Goal: Check status

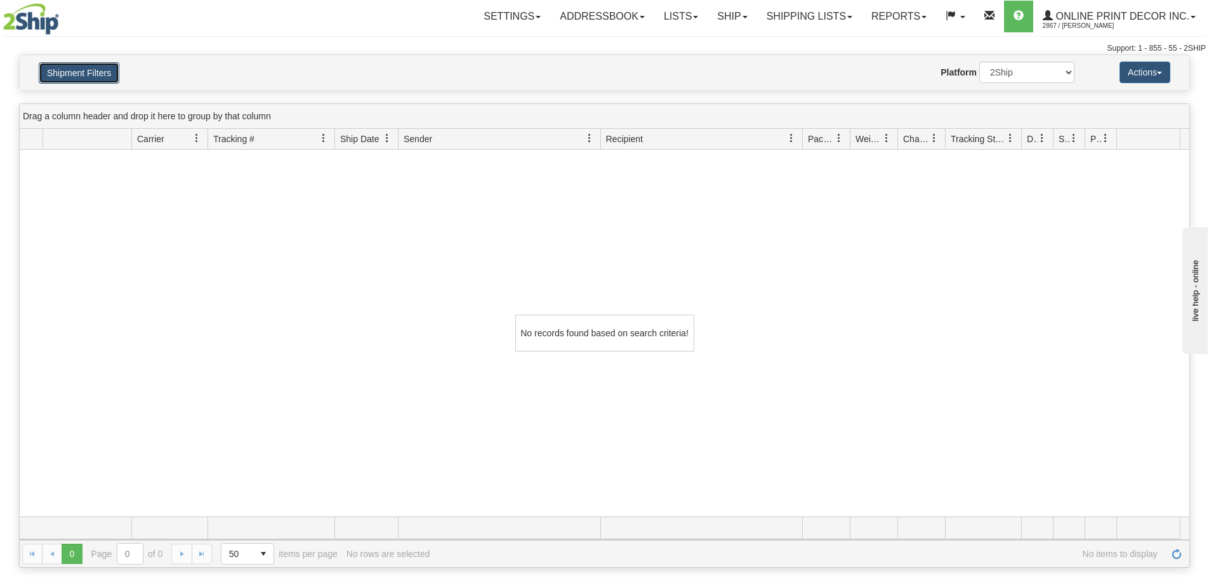
click at [98, 79] on button "Shipment Filters" at bounding box center [79, 73] width 81 height 22
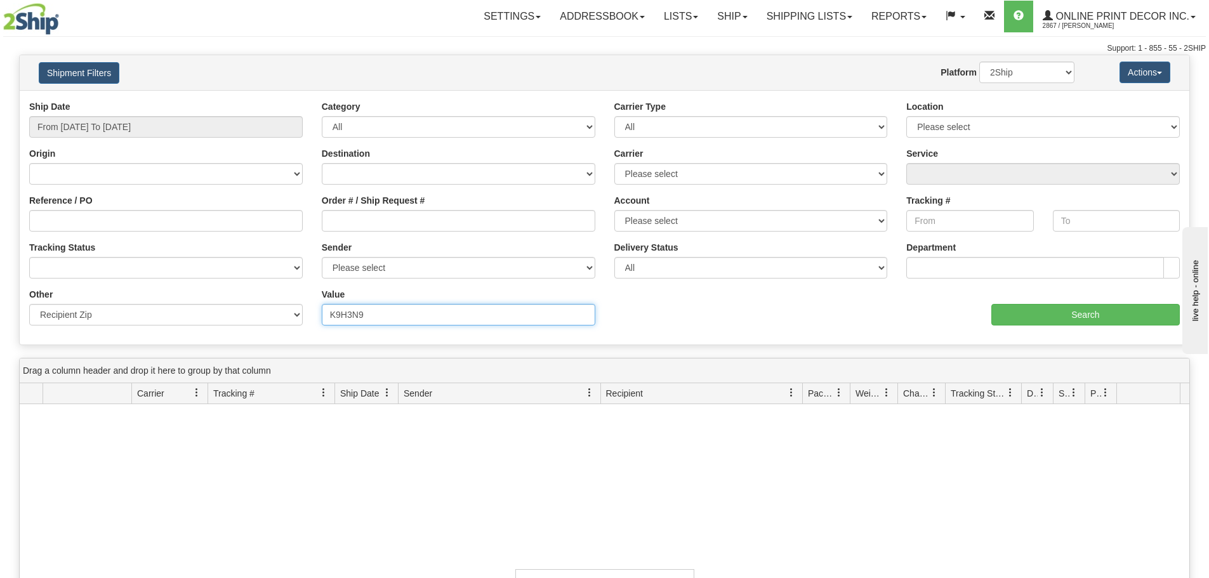
click at [350, 309] on input "K9H3N9" at bounding box center [458, 315] width 273 height 22
paste input "56011"
type input "56011"
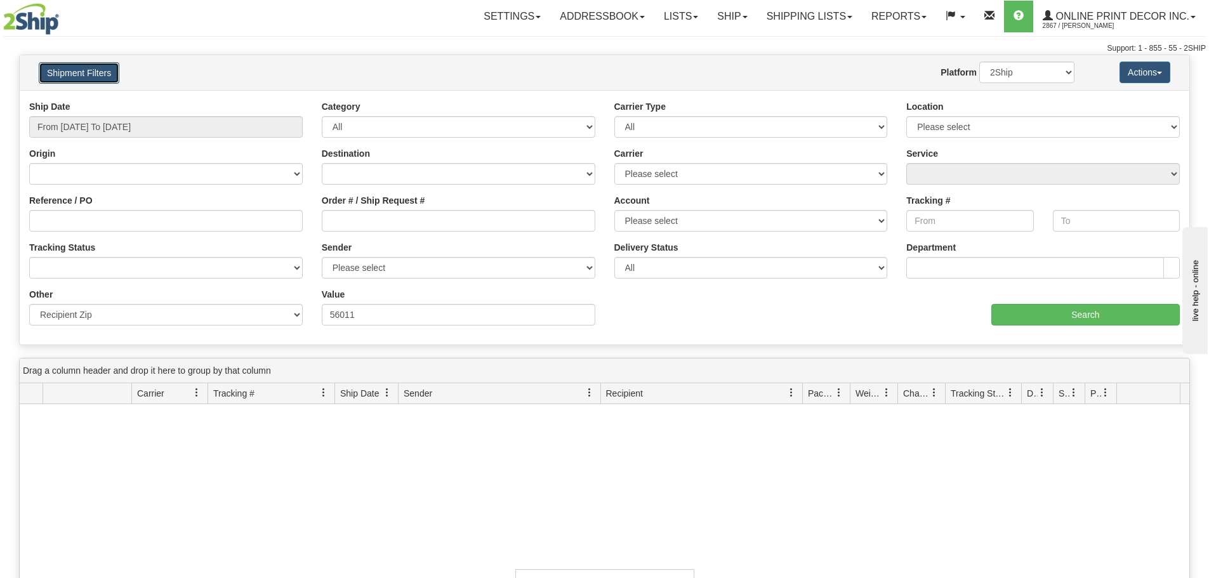
click at [110, 74] on button "Shipment Filters" at bounding box center [79, 73] width 81 height 22
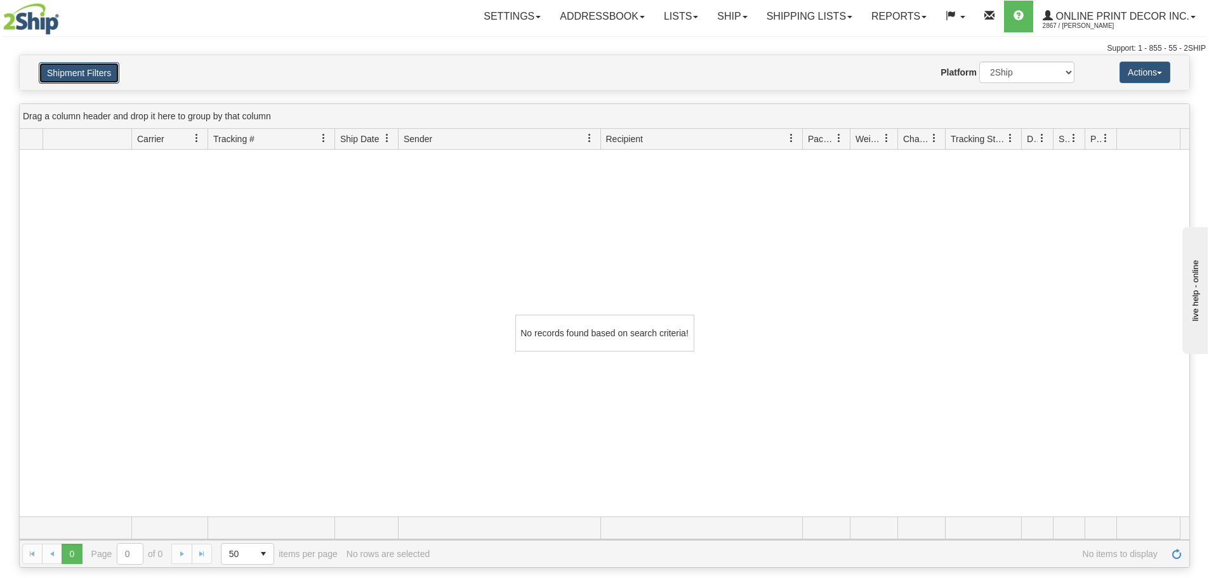
click at [104, 81] on button "Shipment Filters" at bounding box center [79, 73] width 81 height 22
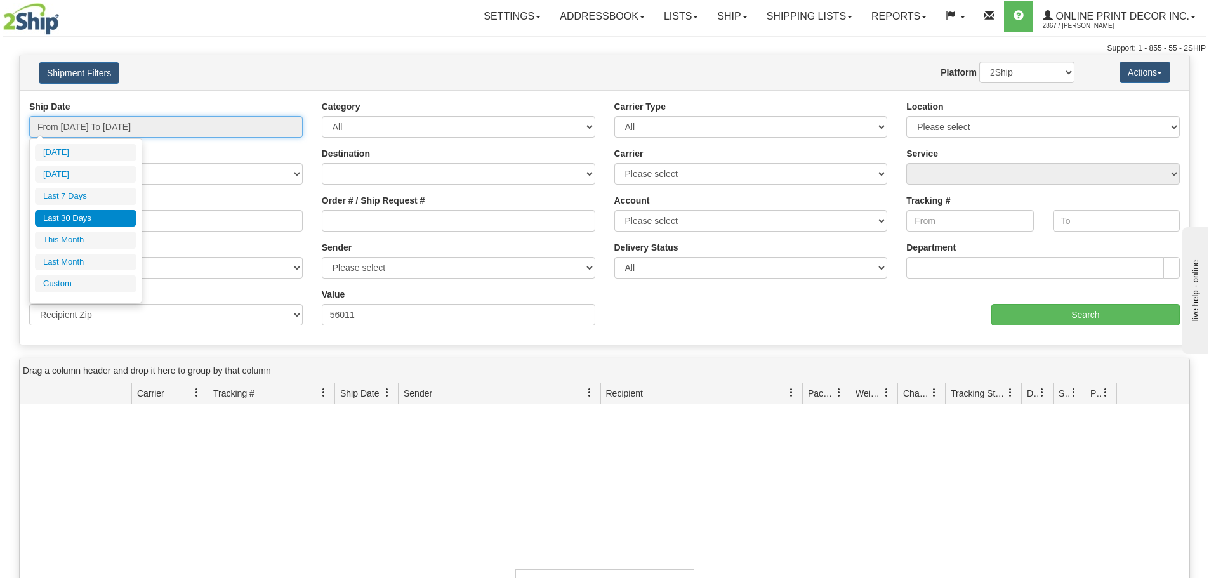
click at [95, 128] on input "From [DATE] To [DATE]" at bounding box center [165, 127] width 273 height 22
click at [92, 193] on li "Last 7 Days" at bounding box center [86, 196] width 102 height 17
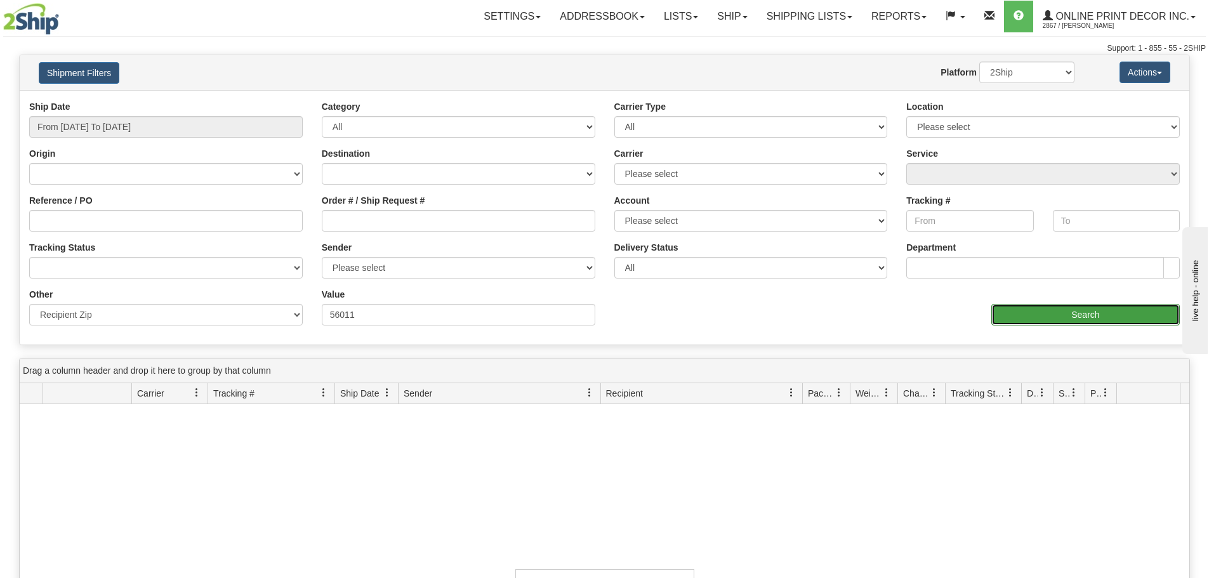
click at [1071, 318] on input "Search" at bounding box center [1085, 315] width 188 height 22
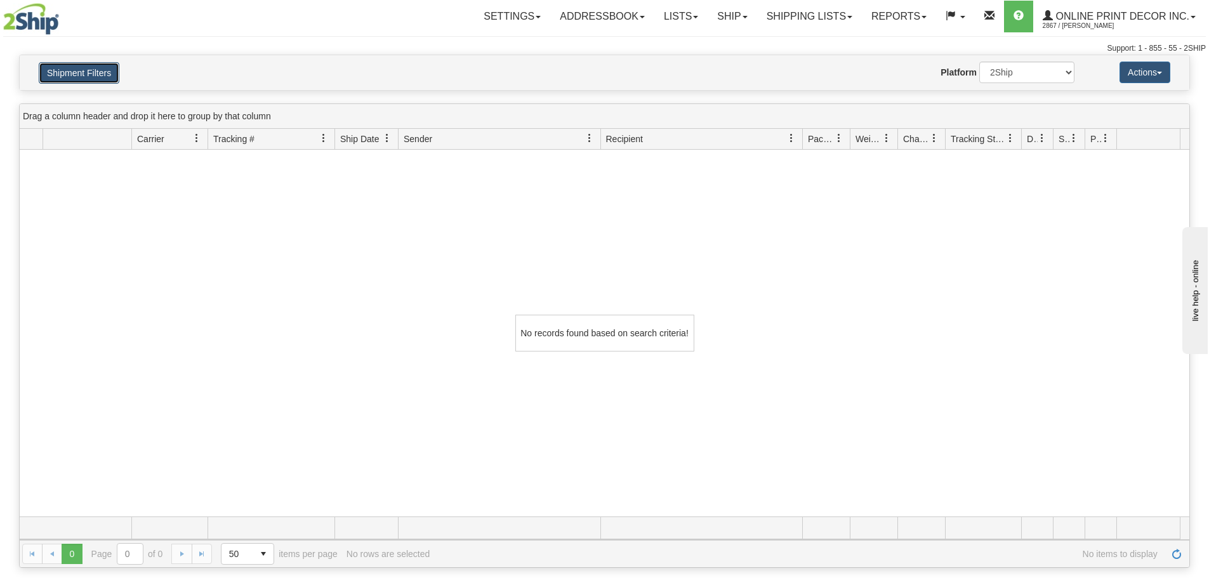
click at [99, 70] on button "Shipment Filters" at bounding box center [79, 73] width 81 height 22
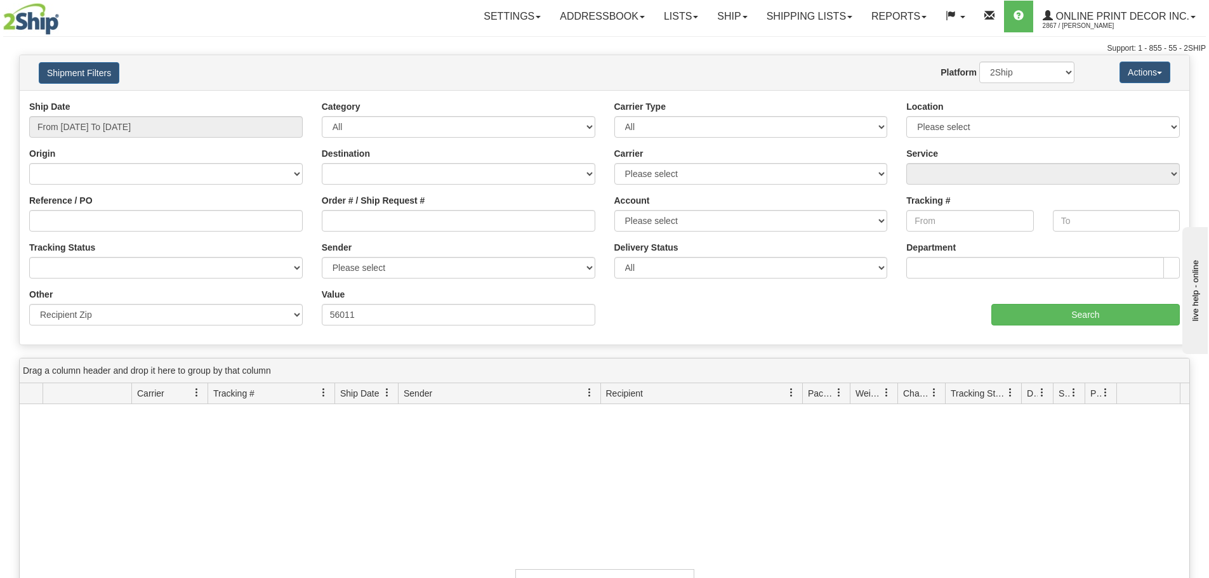
click at [140, 112] on div "Ship Date From [DATE] To [DATE]" at bounding box center [165, 118] width 273 height 37
click at [141, 128] on input "From [DATE] To [DATE]" at bounding box center [165, 127] width 273 height 22
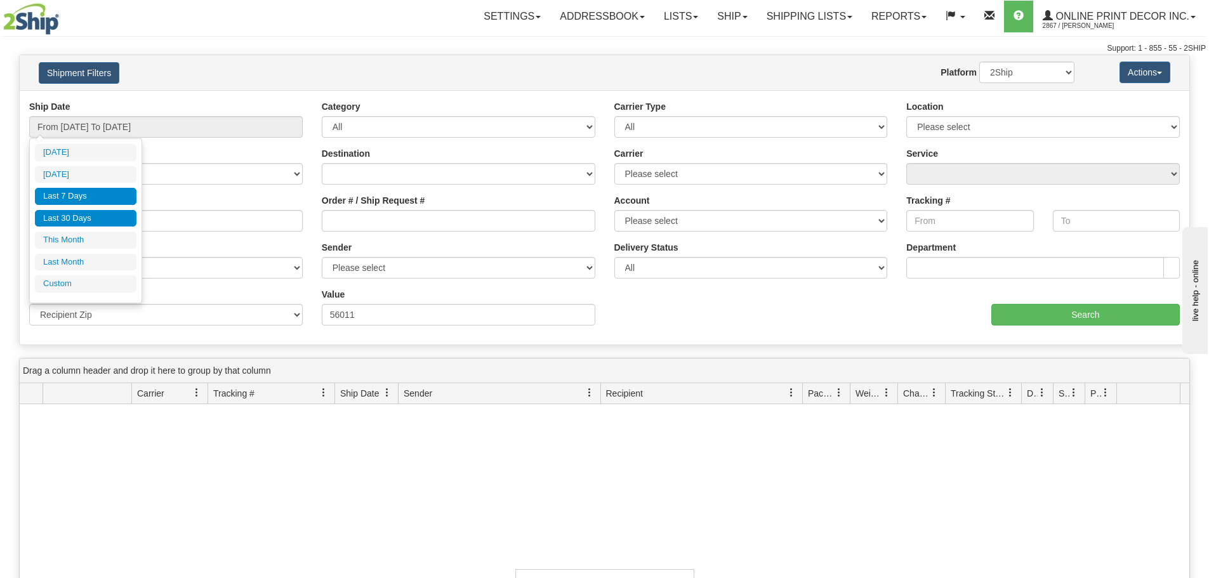
click at [98, 218] on li "Last 30 Days" at bounding box center [86, 218] width 102 height 17
type input "From [DATE] To [DATE]"
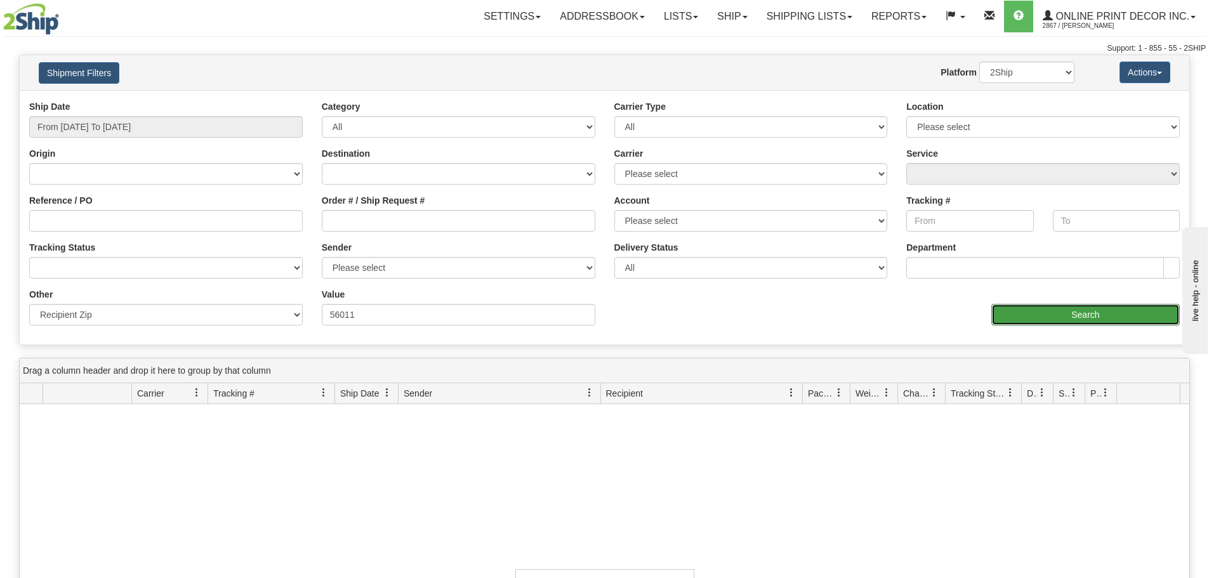
click at [1047, 312] on input "Search" at bounding box center [1085, 315] width 188 height 22
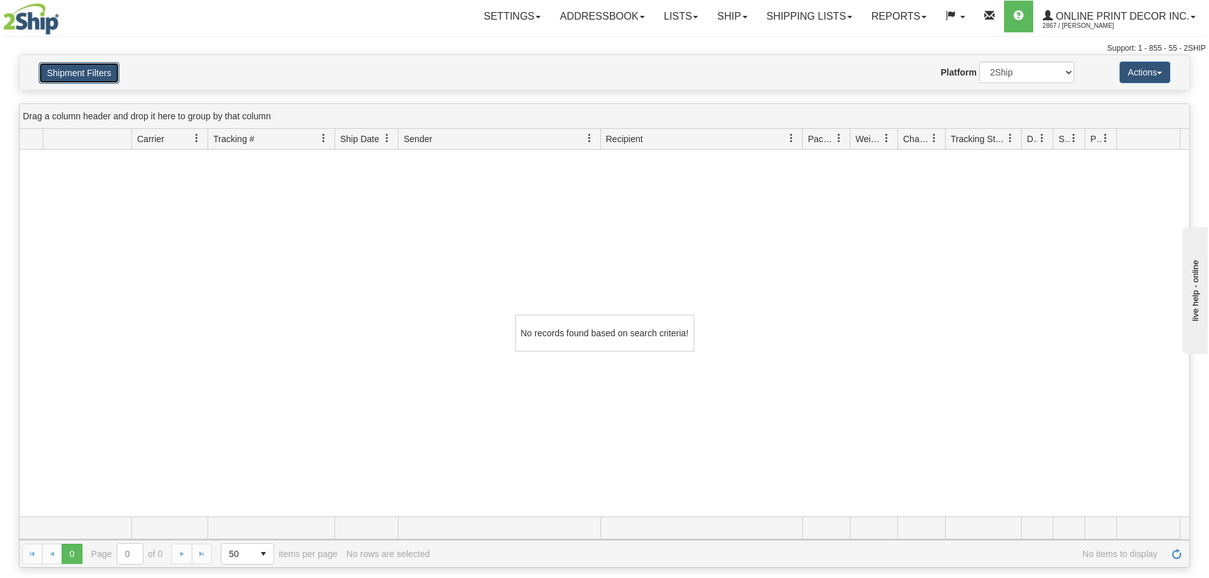
click at [107, 76] on button "Shipment Filters" at bounding box center [79, 73] width 81 height 22
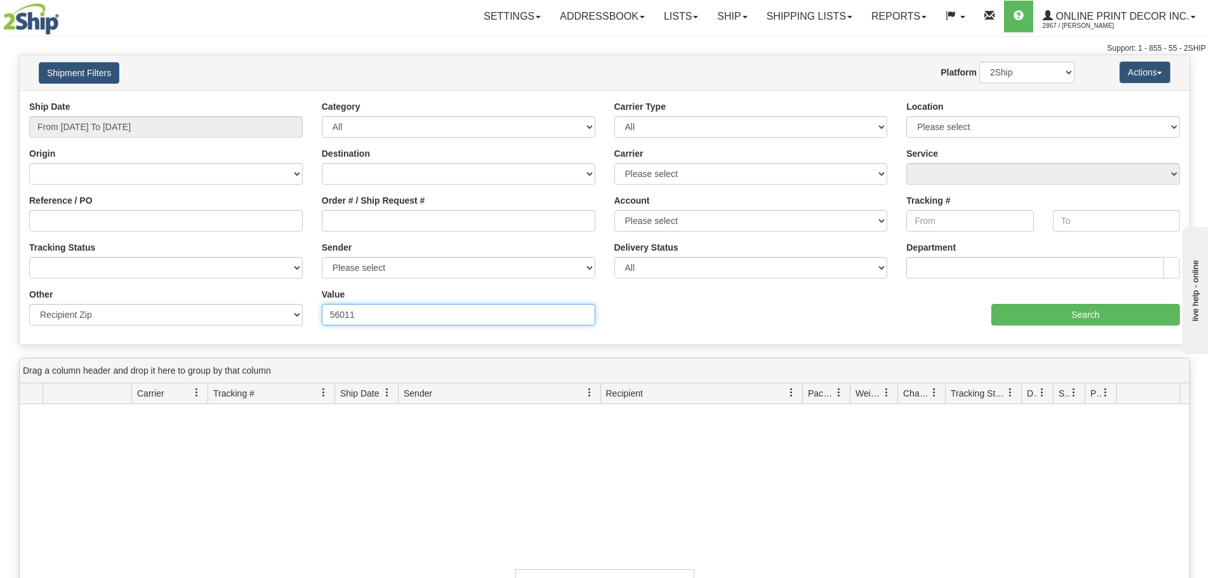
click at [364, 307] on input "56011" at bounding box center [458, 315] width 273 height 22
paste input "80209"
type input "80209"
click at [1062, 317] on input "Search" at bounding box center [1085, 315] width 188 height 22
